Goal: Use online tool/utility: Utilize a website feature to perform a specific function

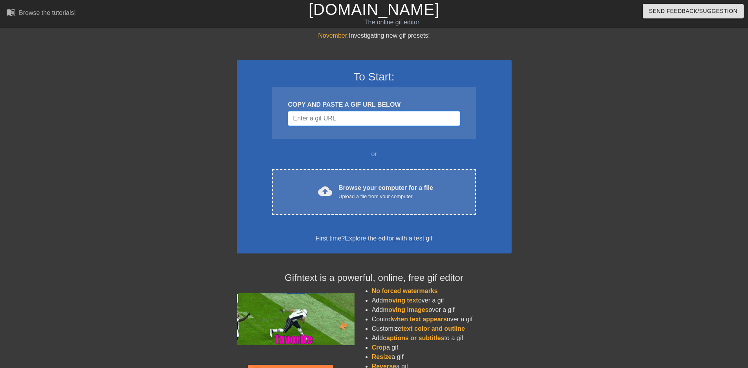
click at [331, 112] on input "Username" at bounding box center [374, 118] width 172 height 15
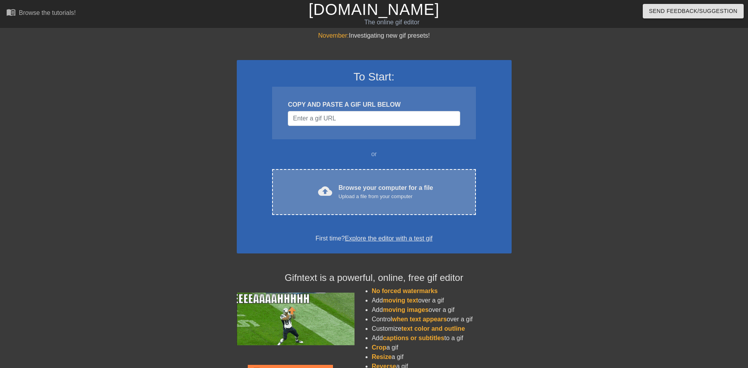
click at [395, 197] on div "Upload a file from your computer" at bounding box center [385, 197] width 95 height 8
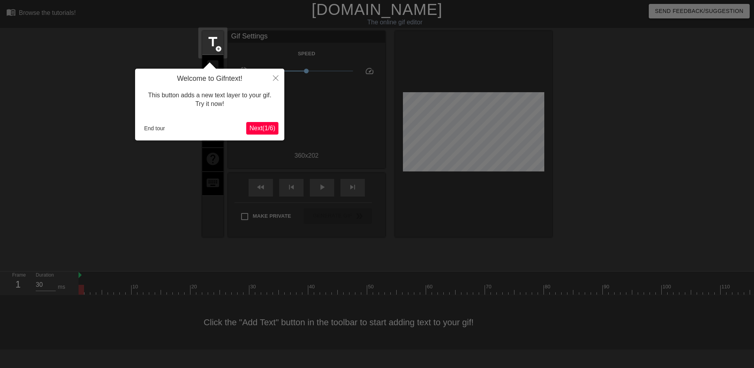
click at [273, 128] on span "Next ( 1 / 6 )" at bounding box center [262, 128] width 26 height 7
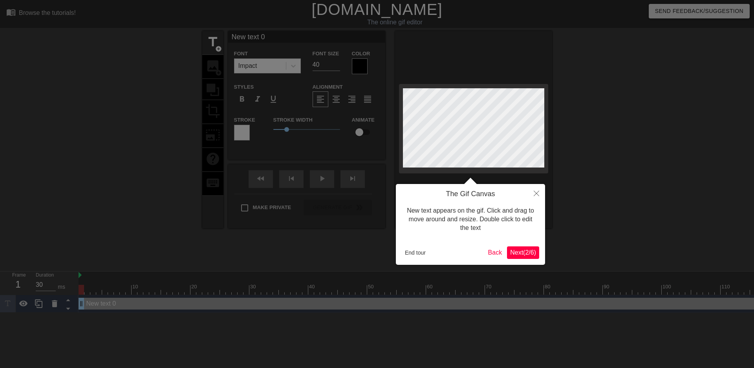
click at [526, 254] on span "Next ( 2 / 6 )" at bounding box center [523, 252] width 26 height 7
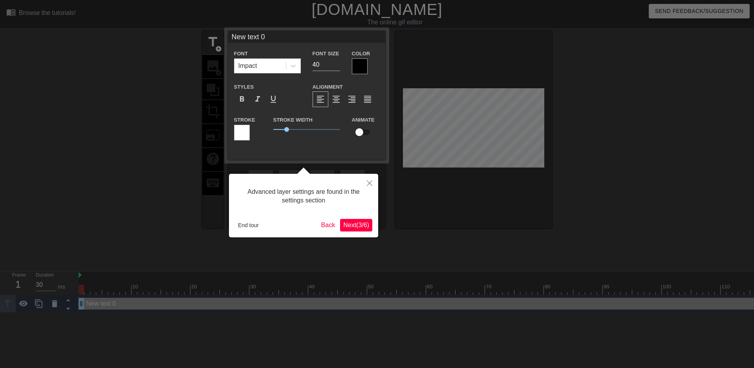
click at [349, 222] on span "Next ( 3 / 6 )" at bounding box center [356, 225] width 26 height 7
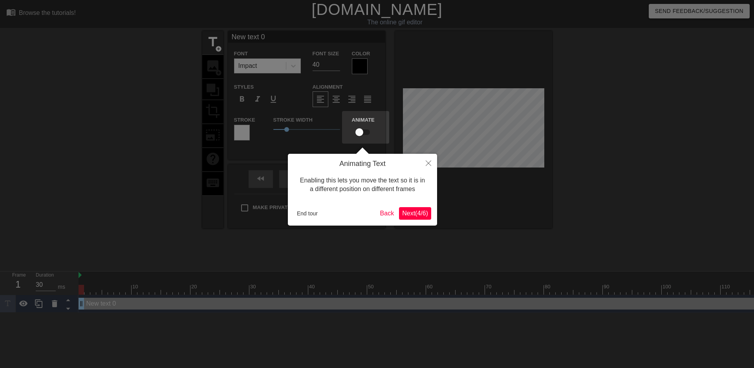
click at [416, 216] on span "Next ( 4 / 6 )" at bounding box center [415, 213] width 26 height 7
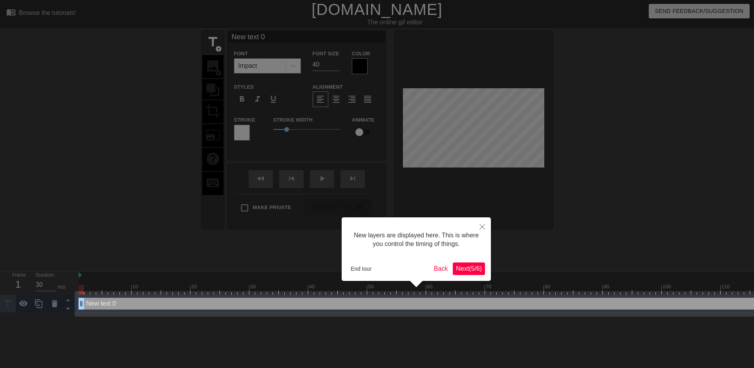
click at [470, 277] on div "New layers are displayed here. This is where you control the timing of things. …" at bounding box center [416, 249] width 149 height 64
click at [470, 270] on span "Next ( 5 / 6 )" at bounding box center [469, 268] width 26 height 7
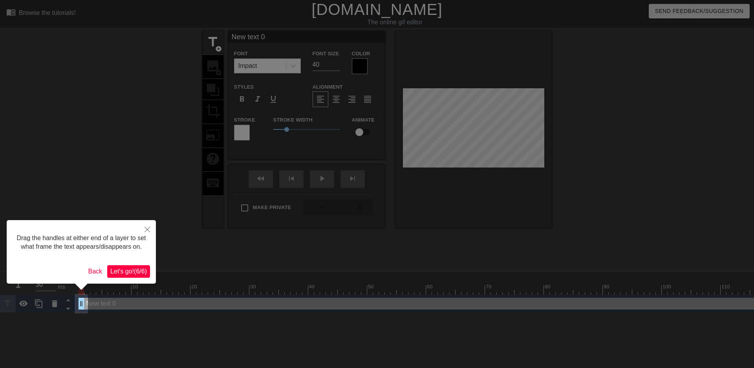
click at [132, 271] on span "Let's go! ( 6 / 6 )" at bounding box center [128, 271] width 37 height 7
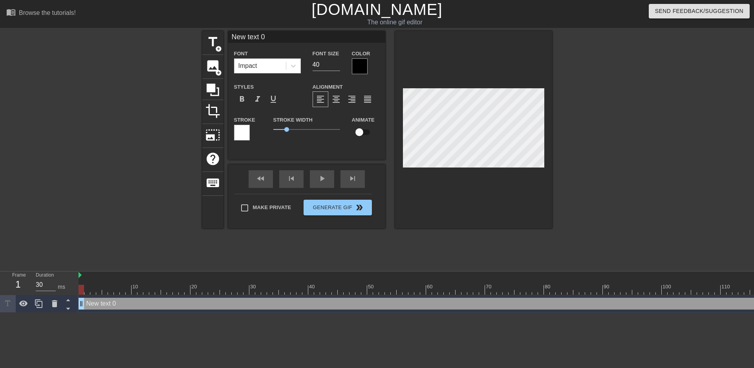
click at [235, 131] on div at bounding box center [242, 133] width 16 height 16
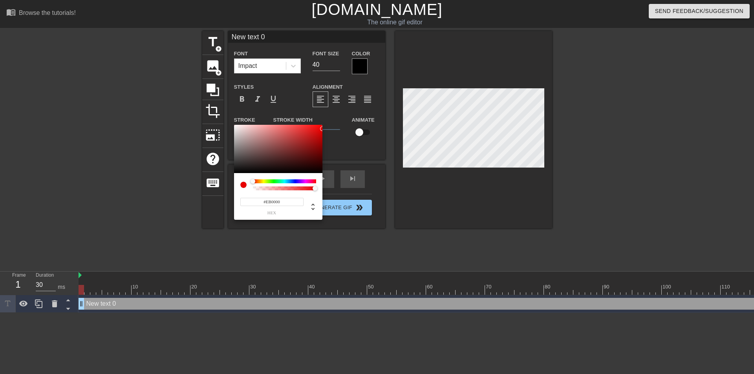
type input "#FF0000"
drag, startPoint x: 295, startPoint y: 138, endPoint x: 339, endPoint y: 109, distance: 52.4
click at [339, 109] on div "#FF0000 hex" at bounding box center [377, 187] width 754 height 374
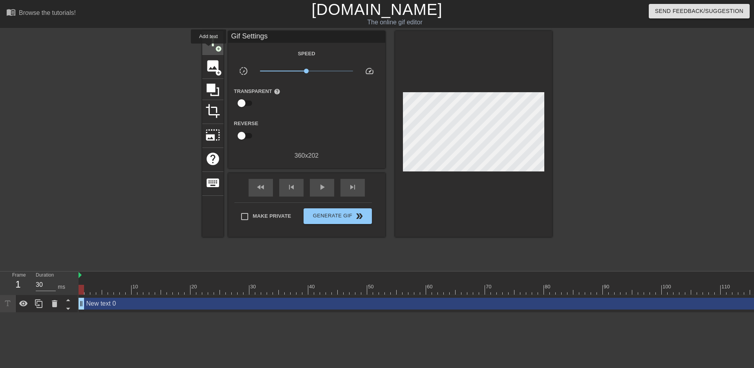
click at [208, 49] on span "title" at bounding box center [212, 42] width 15 height 15
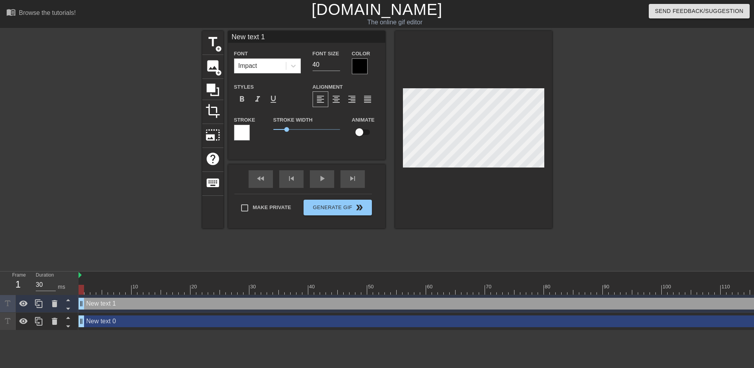
click at [356, 64] on div at bounding box center [360, 66] width 16 height 16
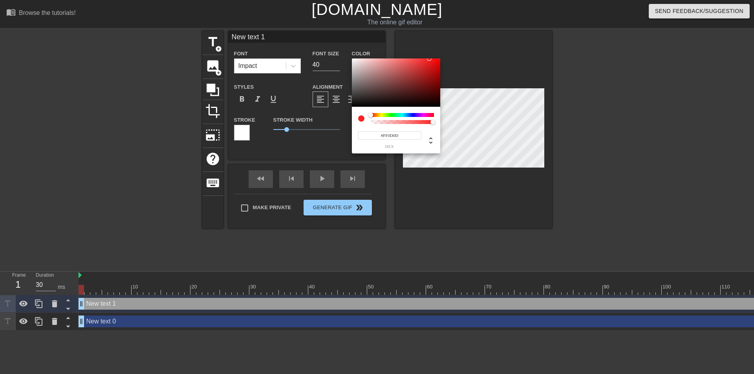
type input "#FF0A0A"
drag, startPoint x: 422, startPoint y: 69, endPoint x: 437, endPoint y: 55, distance: 20.0
click at [437, 55] on div "#FF0A0A hex" at bounding box center [377, 187] width 754 height 374
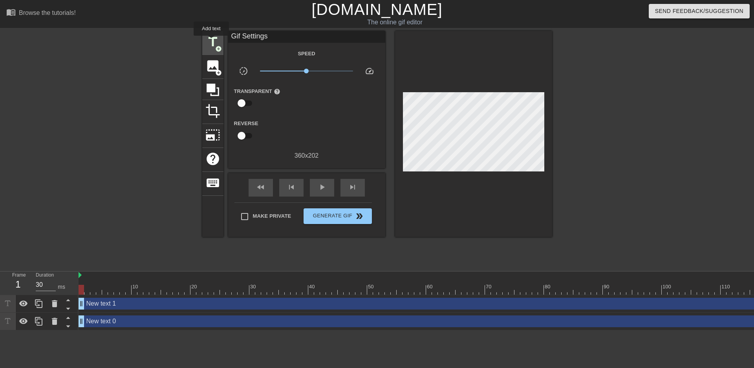
click at [211, 41] on span "title" at bounding box center [212, 42] width 15 height 15
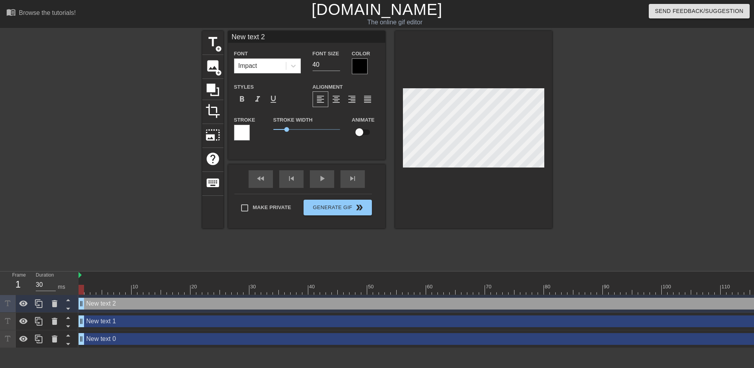
click at [247, 133] on div at bounding box center [242, 133] width 16 height 16
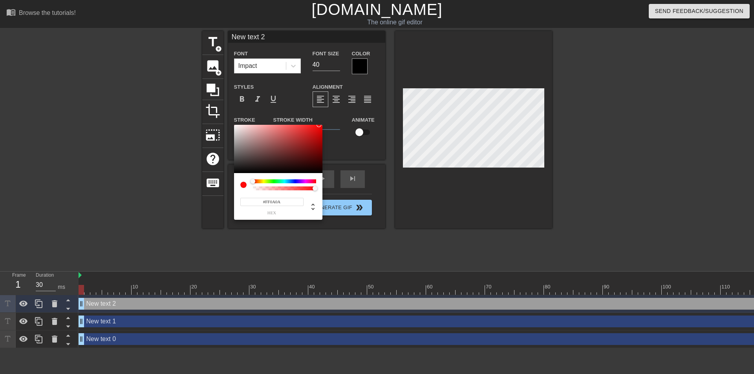
type input "#FF0000"
drag, startPoint x: 296, startPoint y: 153, endPoint x: 334, endPoint y: 122, distance: 49.6
click at [334, 122] on div "#FF0000 hex" at bounding box center [377, 187] width 754 height 374
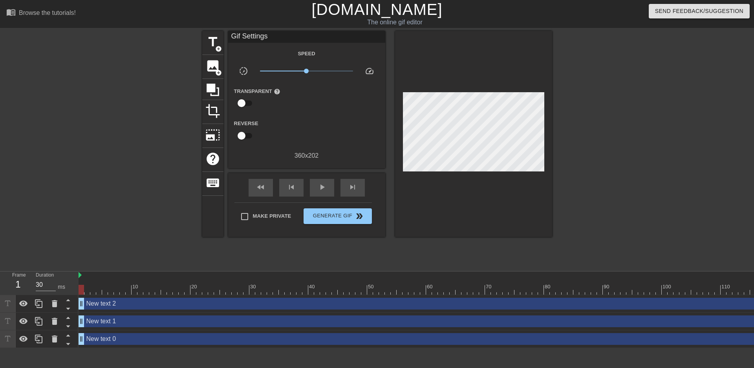
drag, startPoint x: 371, startPoint y: 62, endPoint x: 354, endPoint y: 64, distance: 17.0
click at [207, 44] on span "title" at bounding box center [212, 42] width 15 height 15
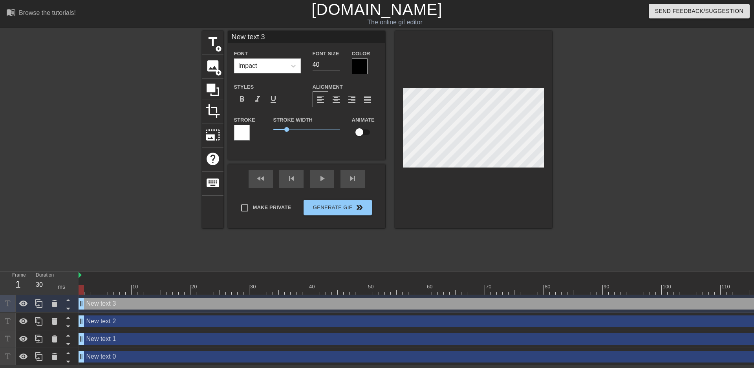
click at [366, 69] on div "Color" at bounding box center [365, 62] width 27 height 26
click at [360, 64] on div at bounding box center [360, 66] width 16 height 16
click at [52, 305] on icon at bounding box center [54, 303] width 5 height 7
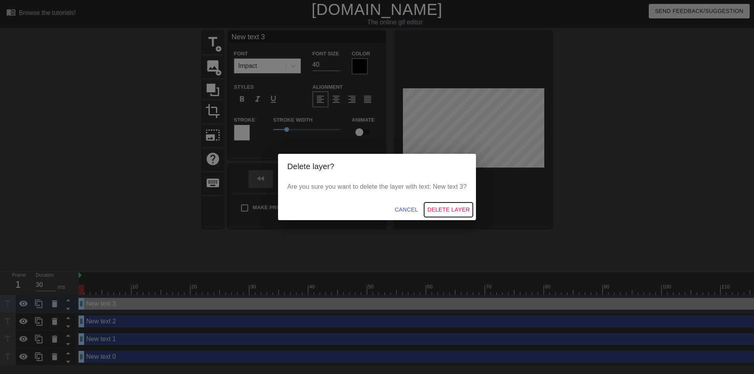
click at [459, 208] on span "Delete Layer" at bounding box center [448, 210] width 42 height 10
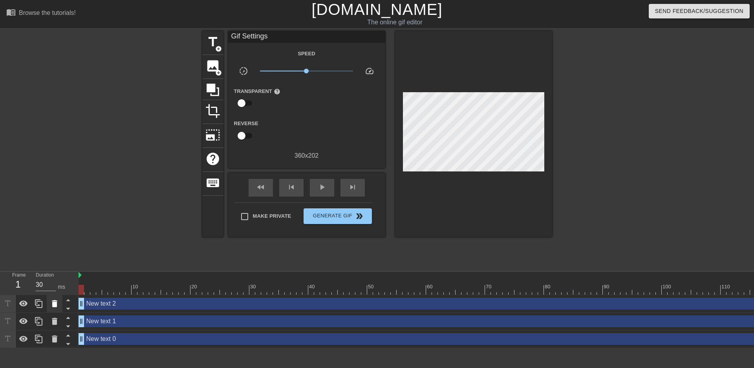
click at [53, 303] on icon at bounding box center [54, 303] width 5 height 7
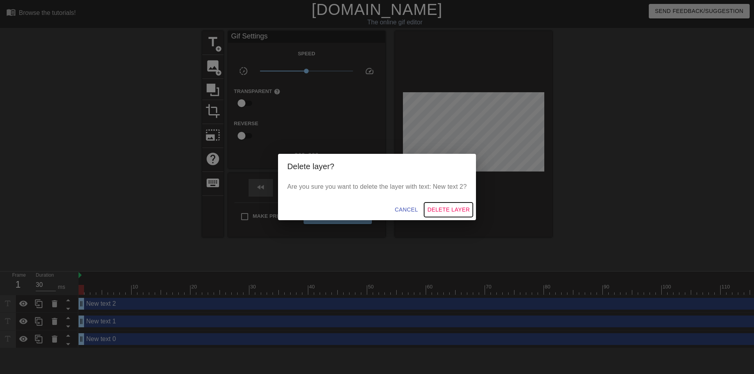
click at [443, 208] on span "Delete Layer" at bounding box center [448, 210] width 42 height 10
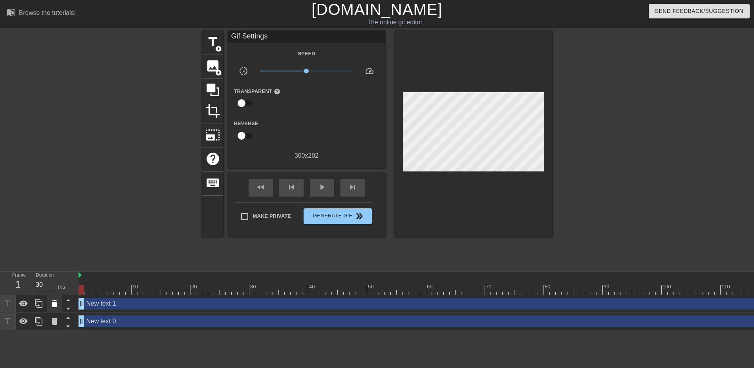
click at [52, 302] on icon at bounding box center [54, 303] width 9 height 9
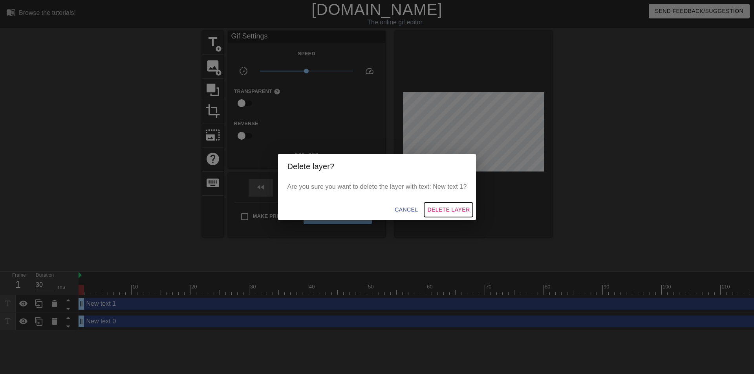
click at [438, 206] on span "Delete Layer" at bounding box center [448, 210] width 42 height 10
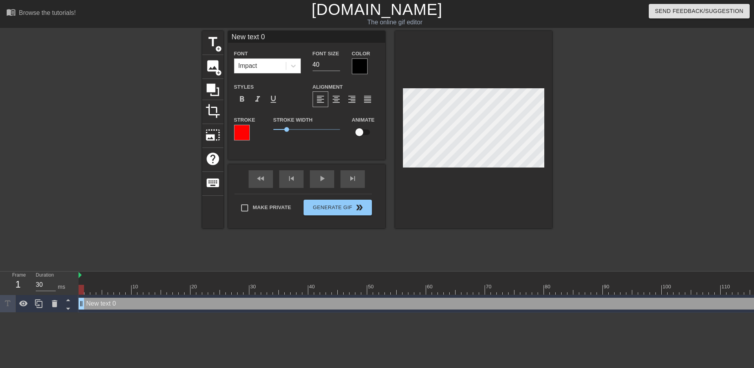
click at [355, 67] on div at bounding box center [360, 66] width 16 height 16
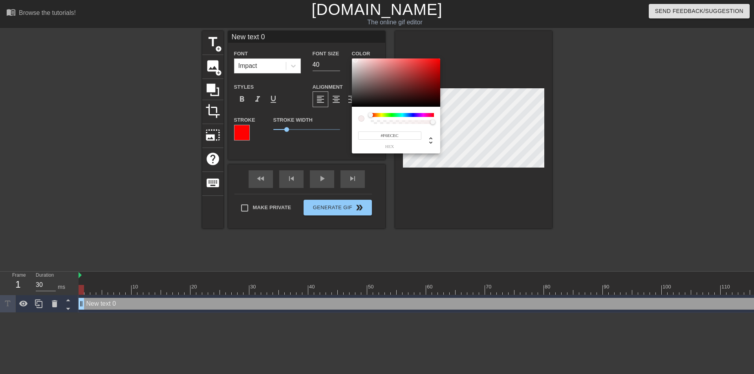
type input "#FFFFFF"
drag, startPoint x: 355, startPoint y: 60, endPoint x: 328, endPoint y: 42, distance: 32.4
click at [328, 41] on div "#FFFFFF hex" at bounding box center [377, 187] width 754 height 374
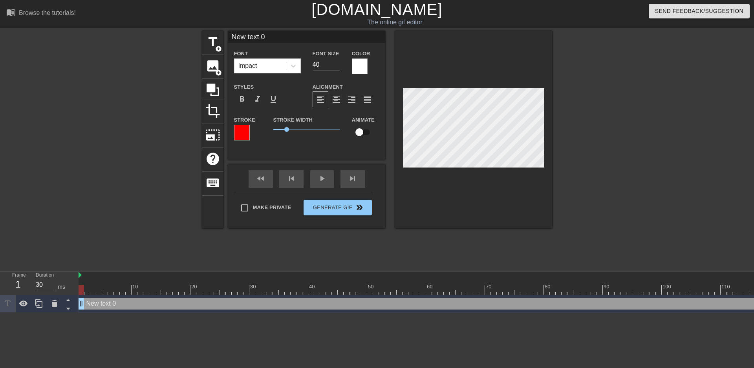
scroll to position [1, 1]
type input "N"
type textarea "N"
type input "G"
type textarea "G"
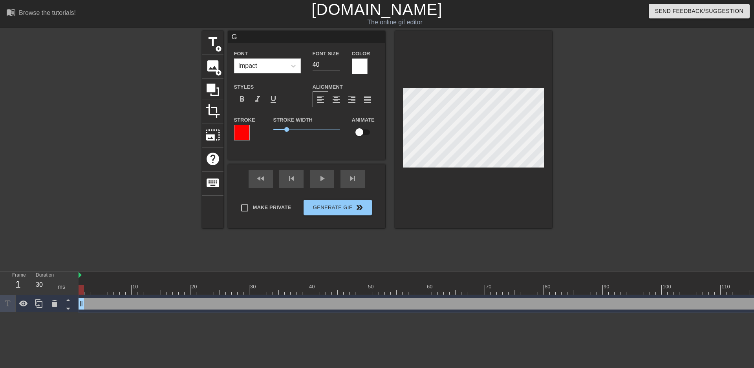
type input "GG"
type textarea "GG"
type input "GGX"
type textarea "GGX"
type input "GGXR"
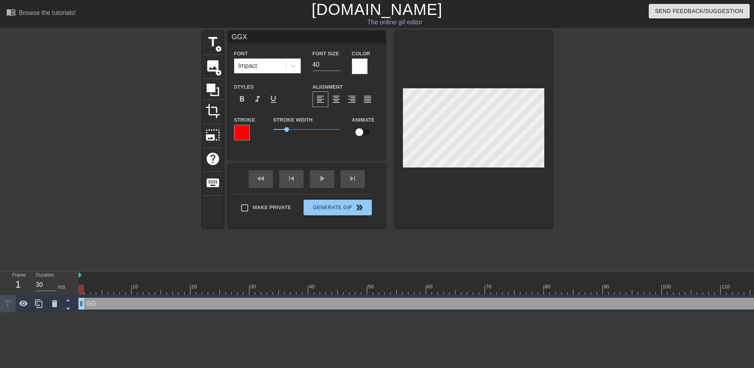
type textarea "GGXR"
type input "GGXRD"
type textarea "GGXRD"
type input "GGXRD"
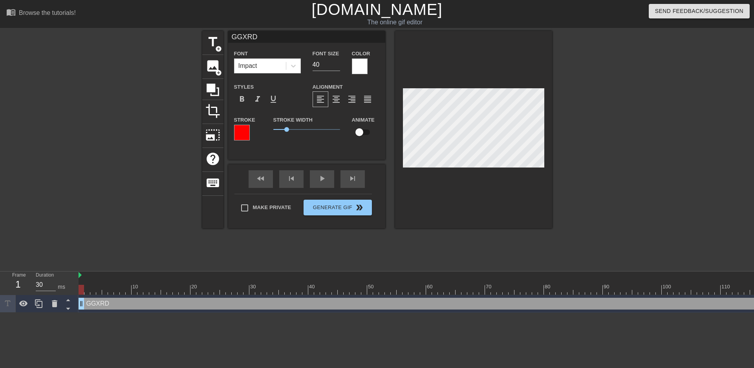
type textarea "GGXRD"
type input "GGXRD"
type textarea "GGXRD"
type input "GGXR"
type textarea "GGXR"
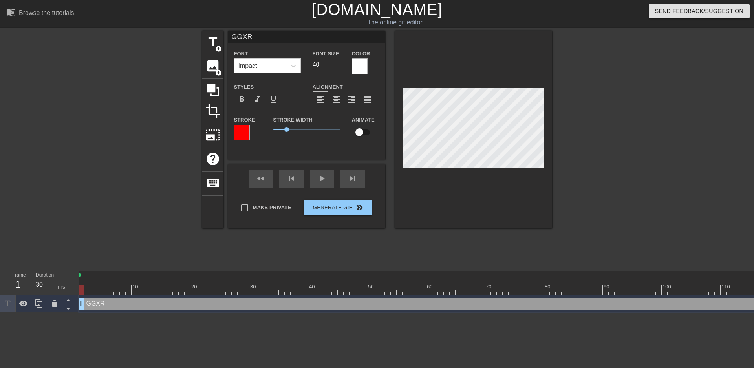
type input "GGX"
type textarea "GGX"
type input "GG"
type textarea "GG"
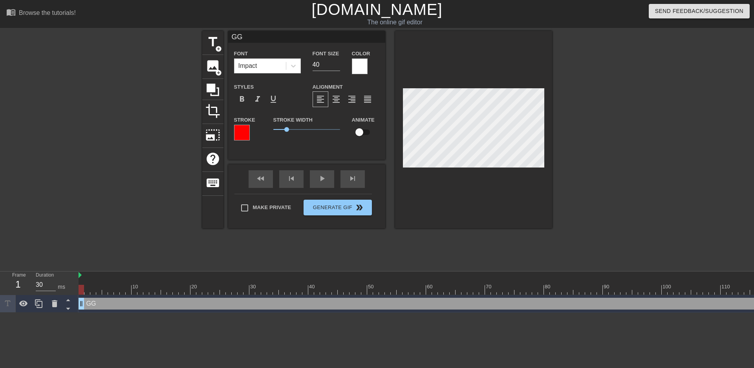
type input "G"
type textarea "G"
type input "X"
type textarea "X"
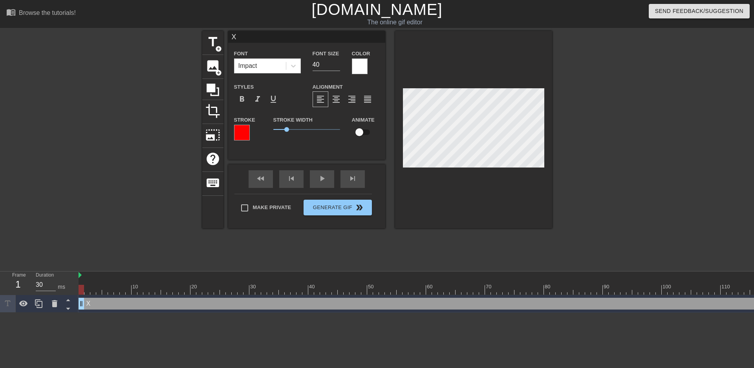
type input "XR"
type textarea "XR"
type input "XRD"
type textarea "XRD"
type input "GXRD"
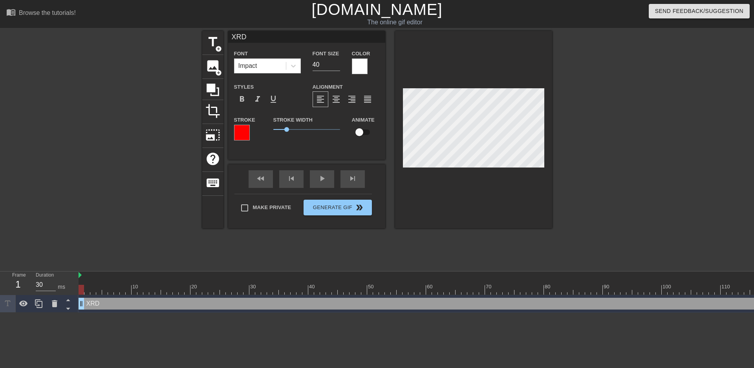
type textarea "GXRD"
type input "GGXRD"
type textarea "GGXRD"
type input "GGXRD"
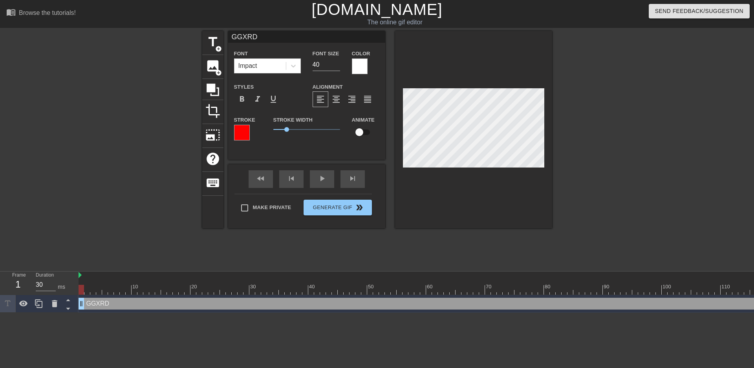
type textarea "GGXRD"
type input "GGXRD W"
type textarea "GGXRD W"
type input "GGXRD Wi"
type textarea "GGXRD Wi"
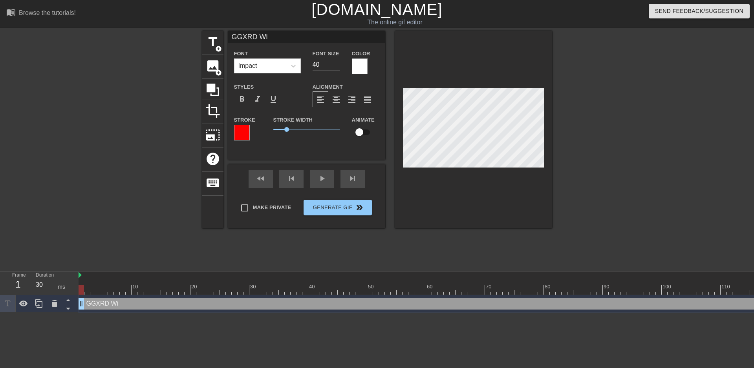
type input "GGXRD Win"
type textarea "GGXRD Win"
type input "GGXRD [PERSON_NAME]"
type textarea "GGXRD [PERSON_NAME]"
type input "GGXRD [PERSON_NAME]"
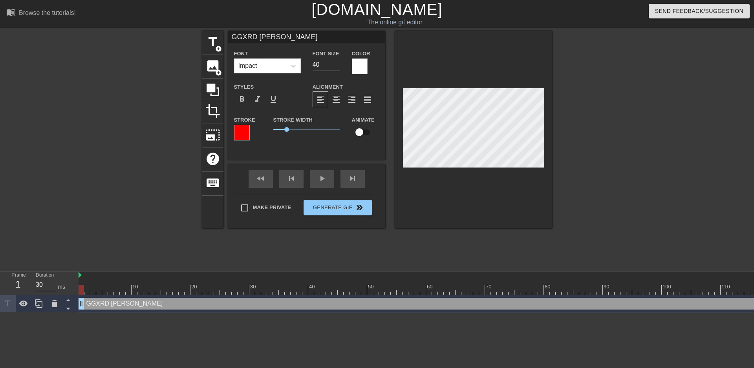
type textarea "GGXRD [PERSON_NAME]"
type input "GGXRD Winner"
type textarea "GGXRD Winner"
type input "GGXRD Winner"
type textarea "GGXRD Winner"
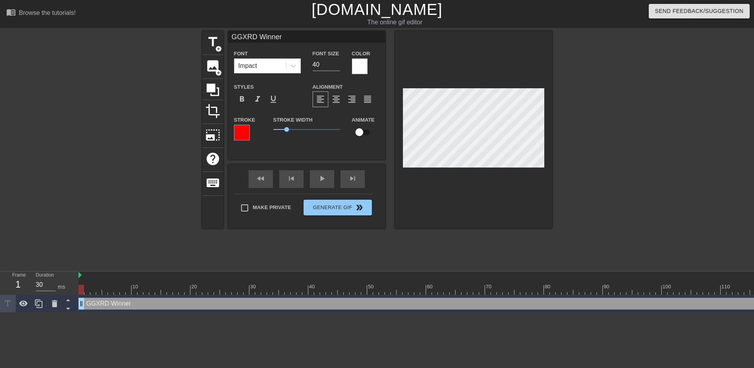
scroll to position [1, 1]
type input "GGXRD WinnerM"
type textarea "GGXRD Winner M"
type input "GGXRD WinnerMo"
type textarea "GGXRD Winner Mo"
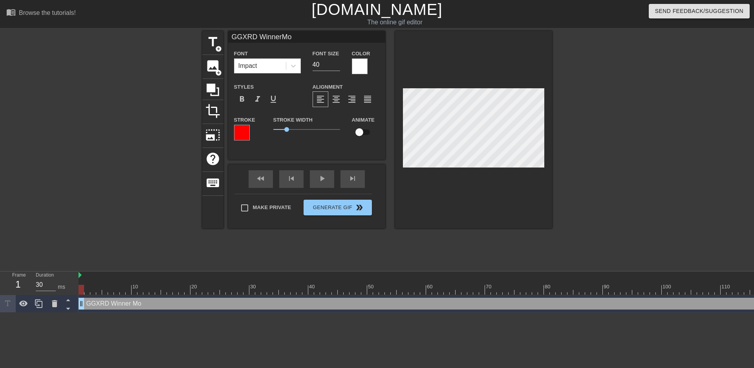
type input "GGXRD WinnerMon"
type textarea "GGXRD Winner Mon"
type input "GGXRD WinnerMond"
type textarea "GGXRD Winner Mond"
type input "GGXRD WinnerMondo"
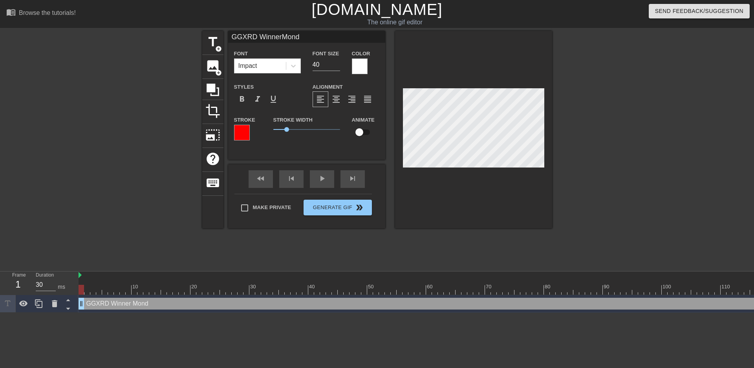
type textarea "GGXRD Winner Mondo"
type input "GGXRD WinnerMondo"
type textarea "GGXRD Winner Mondo"
type input "GGXRD WinnerMondo C"
type textarea "GGXRD Winner Mondo C"
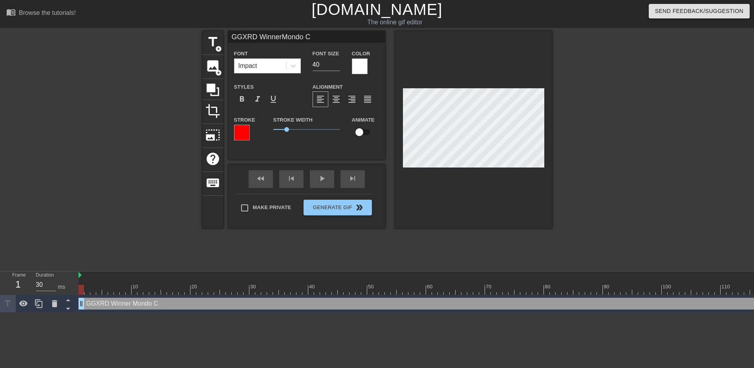
type input "GGXRD WinnerMondo Co"
type textarea "GGXRD Winner Mondo Co"
type input "GGXRD WinnerMondo Cos"
type textarea "GGXRD Winner Mondo Cos"
type input "GGXRD WinnerMondo Cosm"
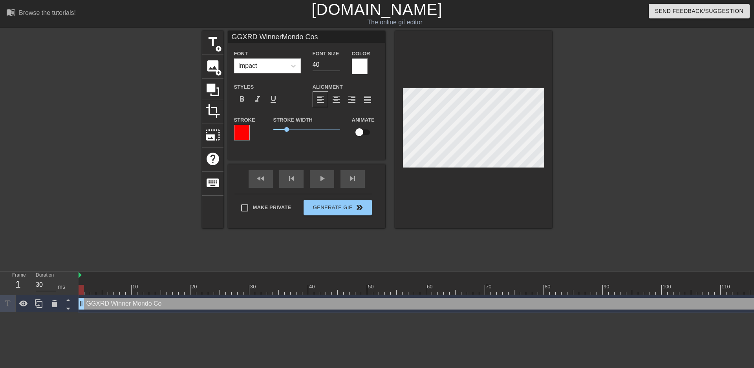
type textarea "GGXRD Winner Mondo Cosm"
type input "GGXRD WinnerMondo Cosmo"
type textarea "GGXRD Winner Mondo Cosmo"
click at [334, 100] on span "format_align_center" at bounding box center [335, 99] width 9 height 9
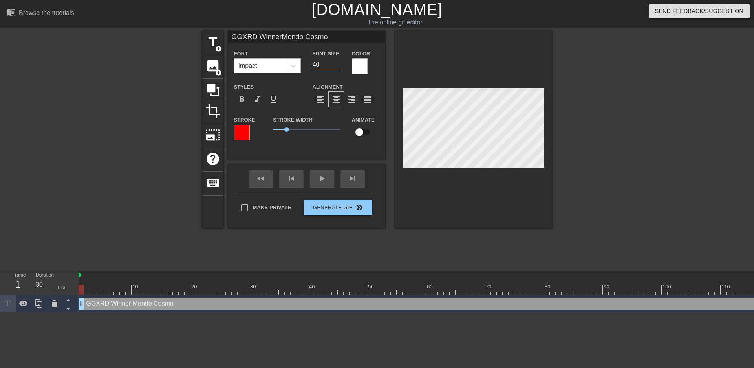
drag, startPoint x: 321, startPoint y: 66, endPoint x: 285, endPoint y: 63, distance: 36.6
click at [285, 64] on div "Font Impact Font Size 40 Color" at bounding box center [306, 62] width 157 height 26
type input "GGXRD WinnerMondo Cosmo"
type input "2"
type input "GGXRD WinnerMondo Cosmo"
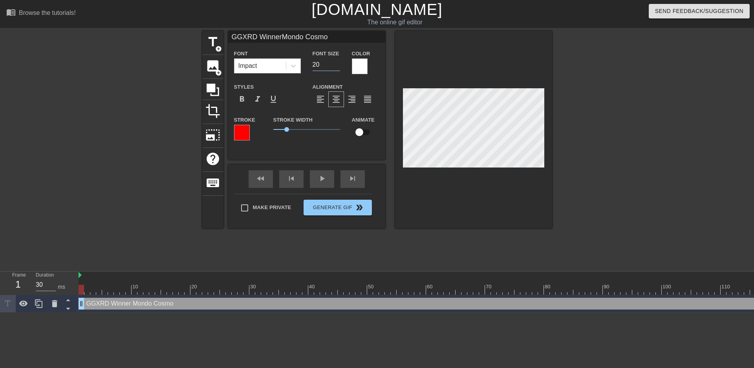
type input "20"
drag, startPoint x: 327, startPoint y: 63, endPoint x: 298, endPoint y: 59, distance: 28.5
click at [298, 59] on div "Font Impact Font Size 20 Color" at bounding box center [306, 62] width 157 height 26
type input "GGXRD WinnerMondo Cosmo"
type input "3"
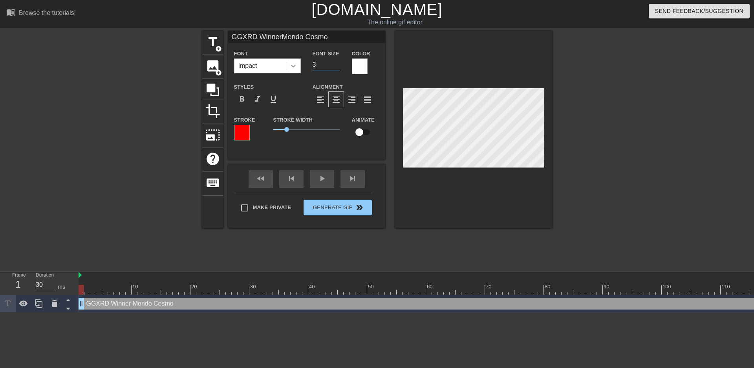
type input "GGXRD WinnerMondo Cosmo"
type input "30"
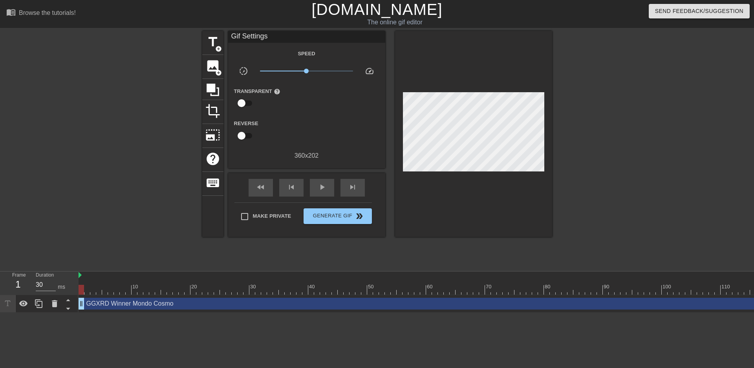
click at [642, 175] on div at bounding box center [620, 149] width 118 height 236
click at [323, 186] on span "play_arrow" at bounding box center [321, 187] width 9 height 9
type input "30"
click at [263, 216] on span "Make Private" at bounding box center [272, 216] width 38 height 8
click at [253, 216] on input "Make Private" at bounding box center [244, 216] width 16 height 16
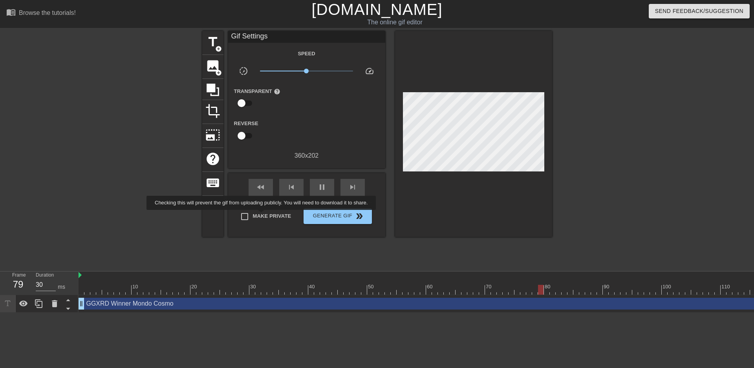
checkbox input "true"
type input "40"
click at [356, 212] on span "double_arrow" at bounding box center [358, 216] width 9 height 9
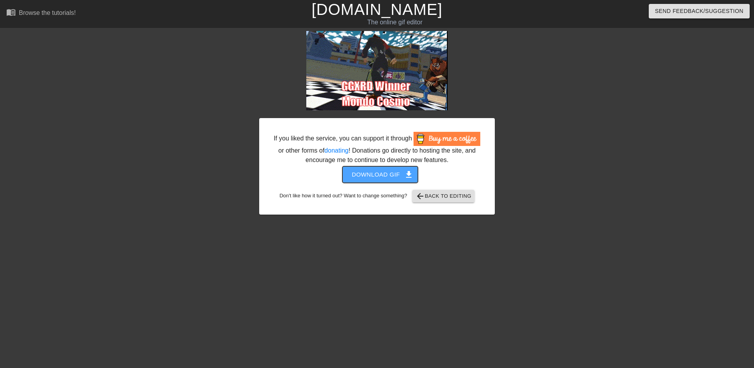
click at [360, 171] on span "Download gif get_app" at bounding box center [380, 175] width 57 height 10
